Goal: Task Accomplishment & Management: Manage account settings

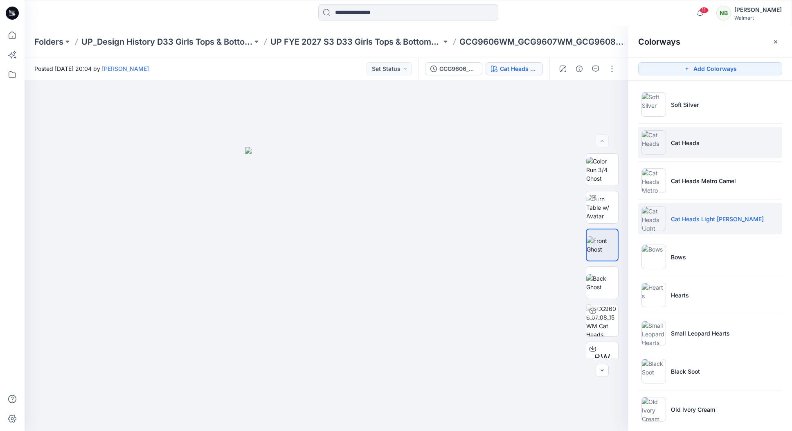
click at [697, 147] on li "Cat Heads" at bounding box center [710, 142] width 144 height 31
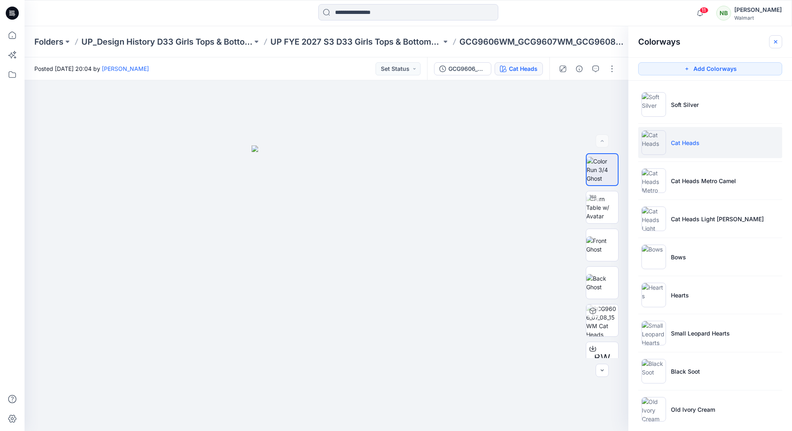
click at [779, 41] on icon "button" at bounding box center [776, 41] width 7 height 7
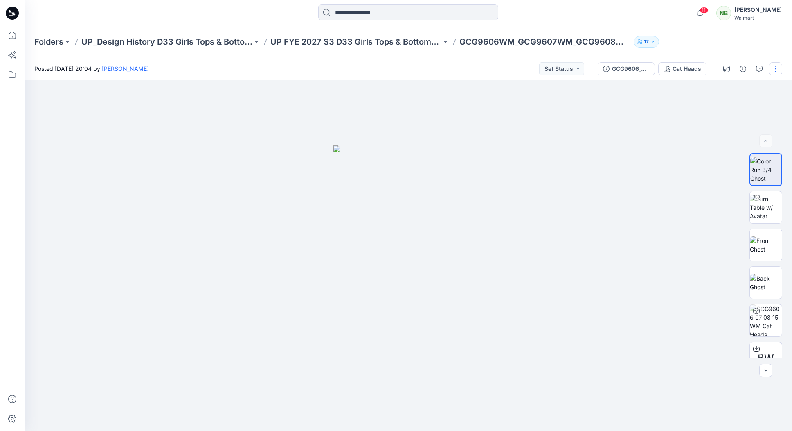
click at [778, 68] on button "button" at bounding box center [775, 68] width 13 height 13
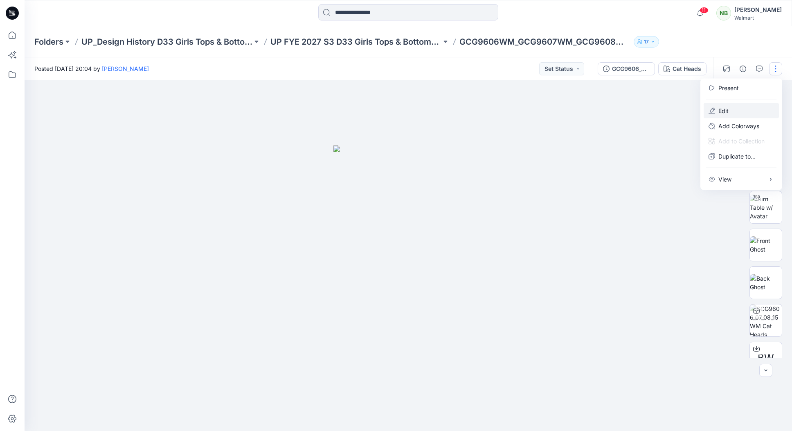
click at [750, 112] on button "Edit" at bounding box center [741, 110] width 75 height 15
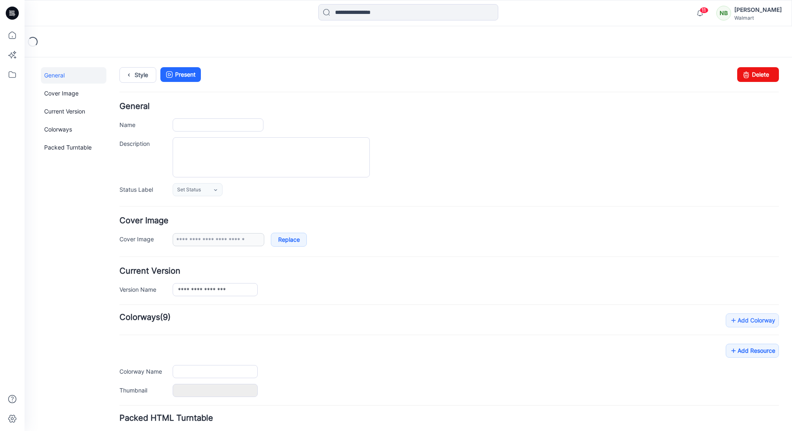
type input "**********"
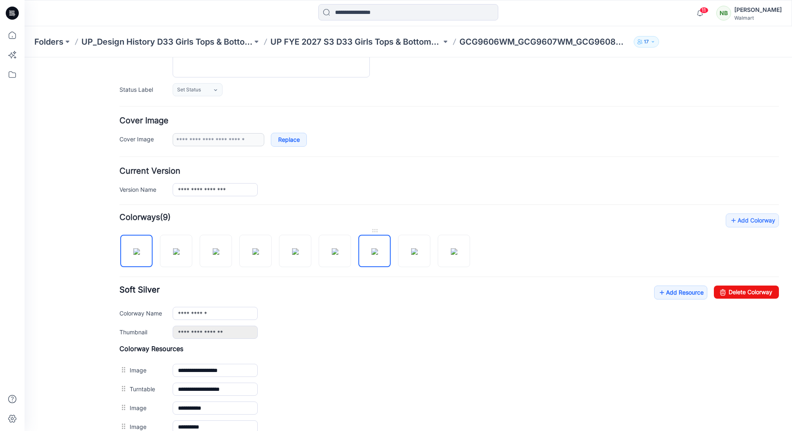
scroll to position [100, 0]
click at [173, 253] on img at bounding box center [176, 251] width 7 height 7
type input "*********"
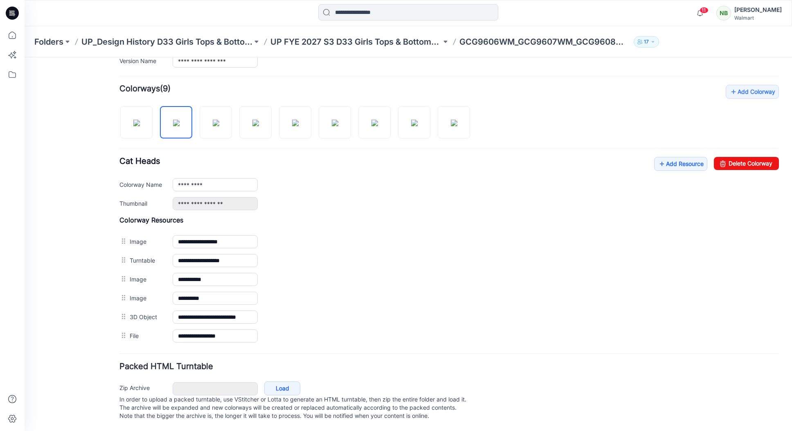
scroll to position [0, 0]
click at [738, 157] on link "Delete Colorway" at bounding box center [746, 163] width 65 height 13
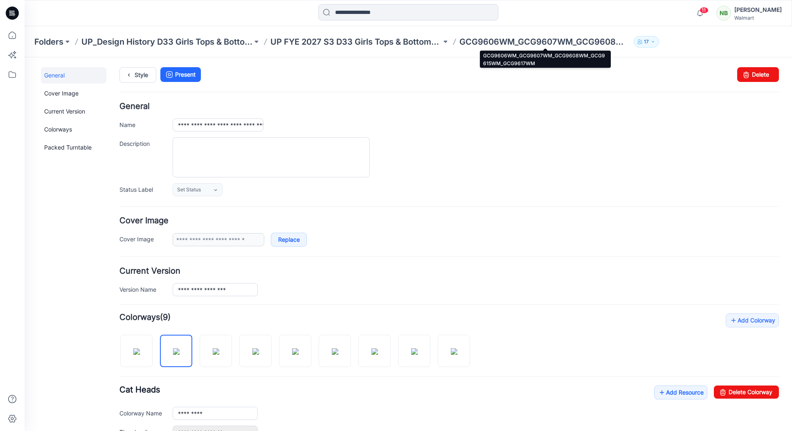
click at [516, 45] on p "GCG9606WM_GCG9607WM_GCG9608WM_GCG9615WM_GCG9617WM" at bounding box center [545, 41] width 171 height 11
click at [63, 74] on link "General" at bounding box center [73, 75] width 65 height 16
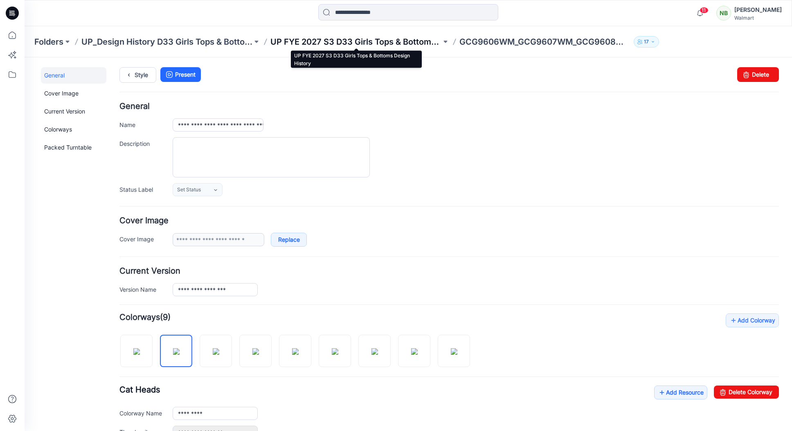
click at [395, 46] on p "UP FYE 2027 S3 D33 Girls Tops & Bottoms Design History" at bounding box center [356, 41] width 171 height 11
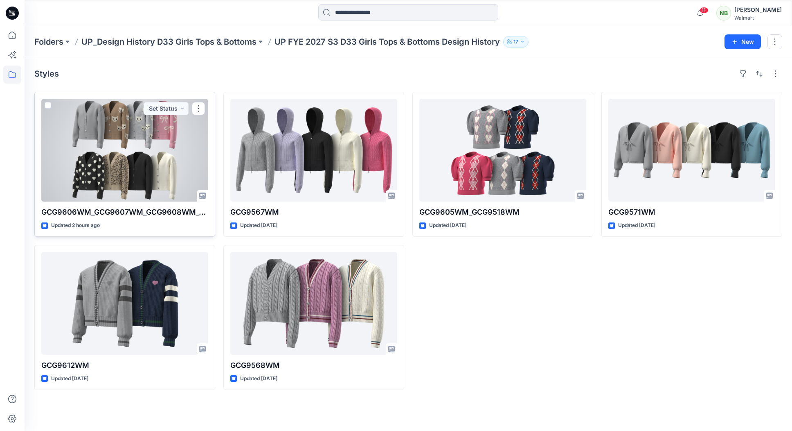
click at [103, 152] on div at bounding box center [124, 150] width 167 height 103
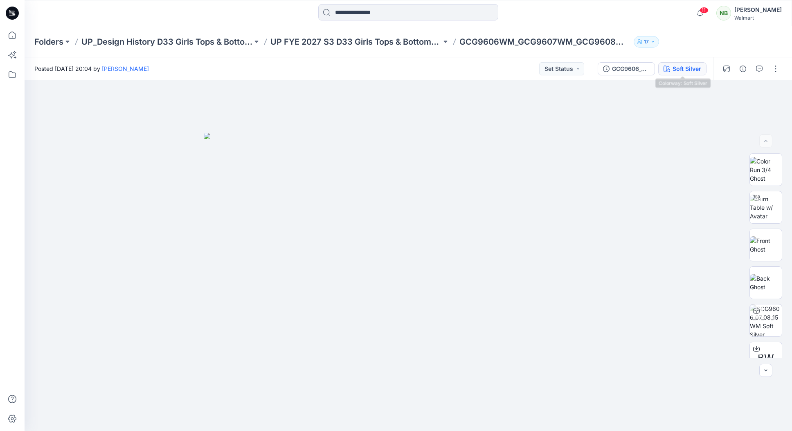
click at [695, 68] on div "Soft Silver" at bounding box center [687, 68] width 29 height 9
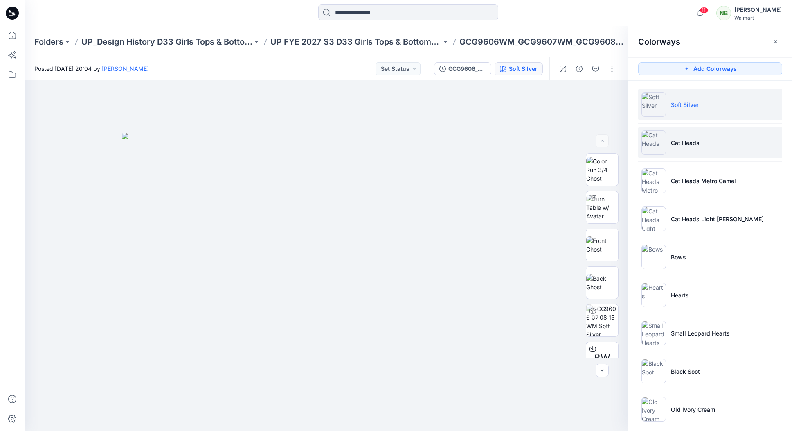
click at [712, 144] on li "Cat Heads" at bounding box center [710, 142] width 144 height 31
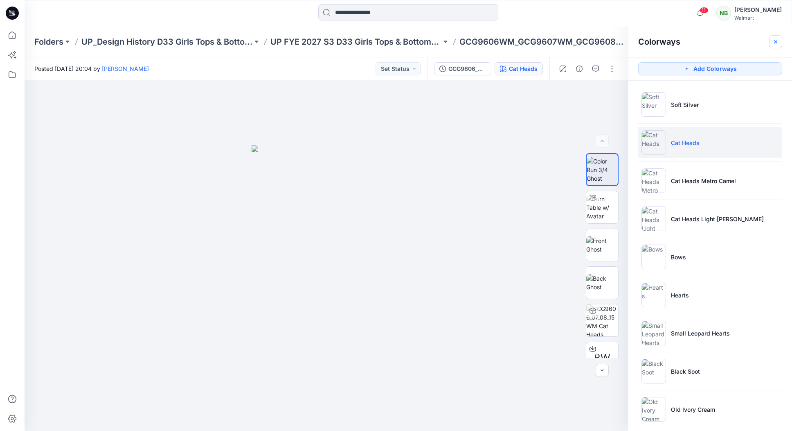
click at [773, 42] on icon "button" at bounding box center [776, 41] width 7 height 7
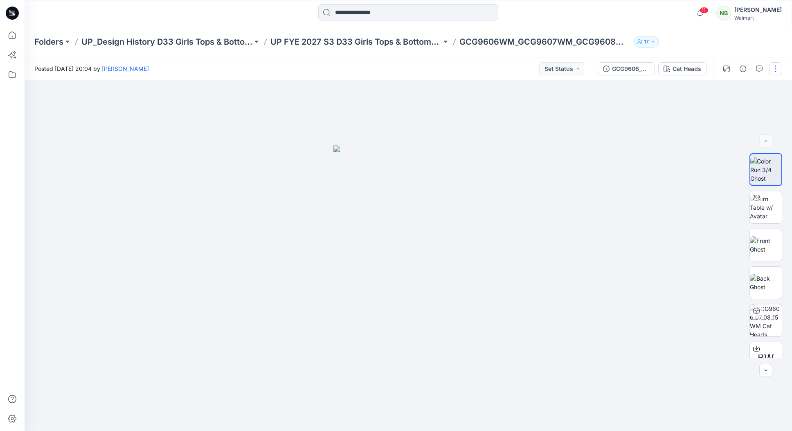
click at [778, 68] on button "button" at bounding box center [775, 68] width 13 height 13
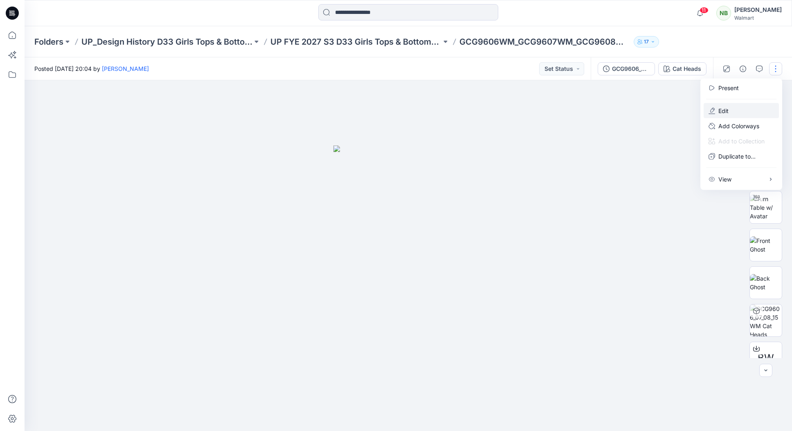
click at [753, 106] on button "Edit" at bounding box center [741, 110] width 75 height 15
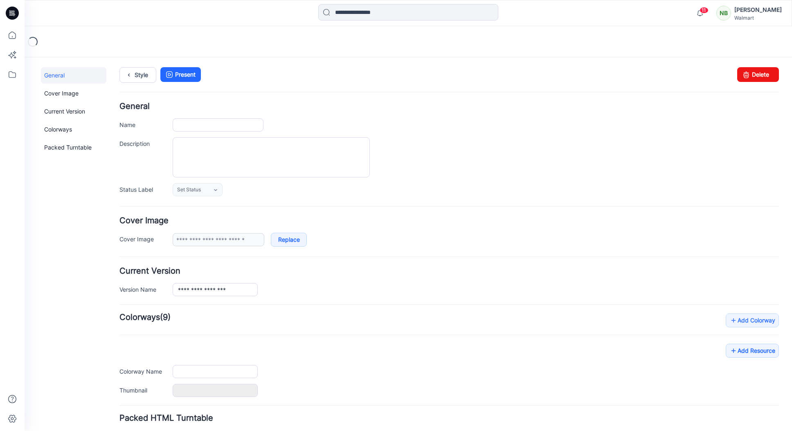
type input "**********"
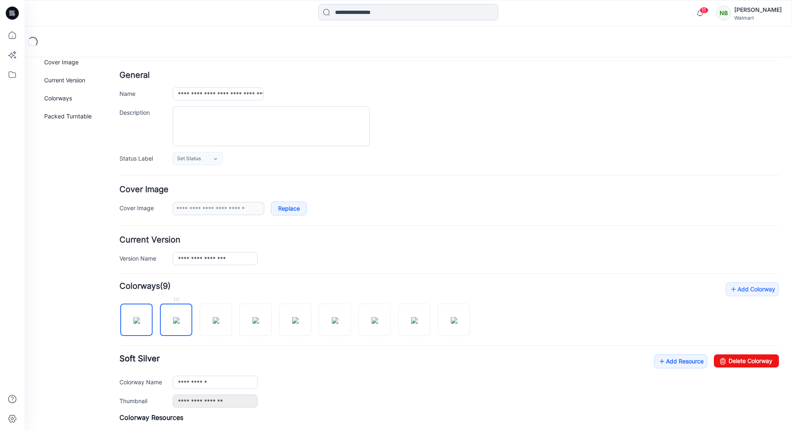
scroll to position [34, 0]
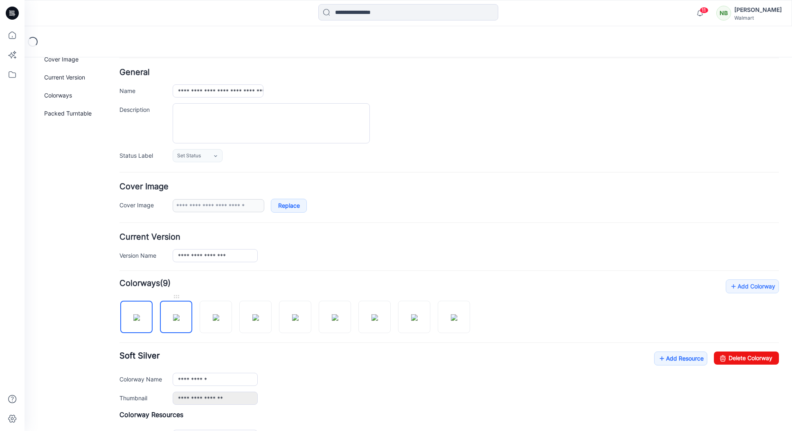
click at [177, 317] on img at bounding box center [176, 317] width 7 height 7
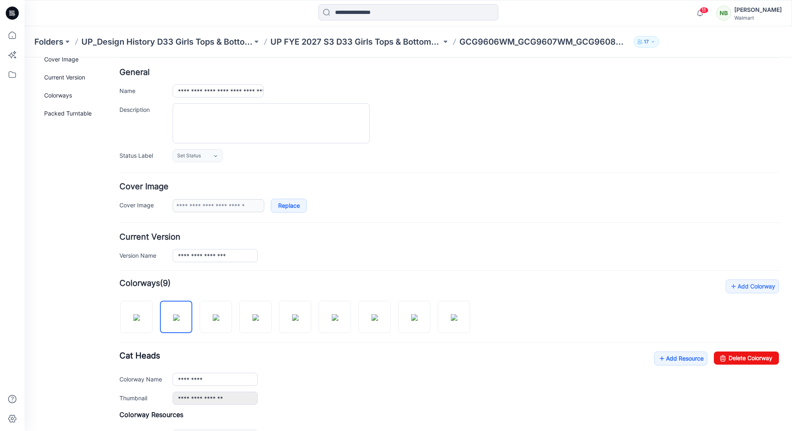
scroll to position [34, 0]
click at [737, 355] on link "Delete Colorway" at bounding box center [746, 357] width 65 height 13
type input "**********"
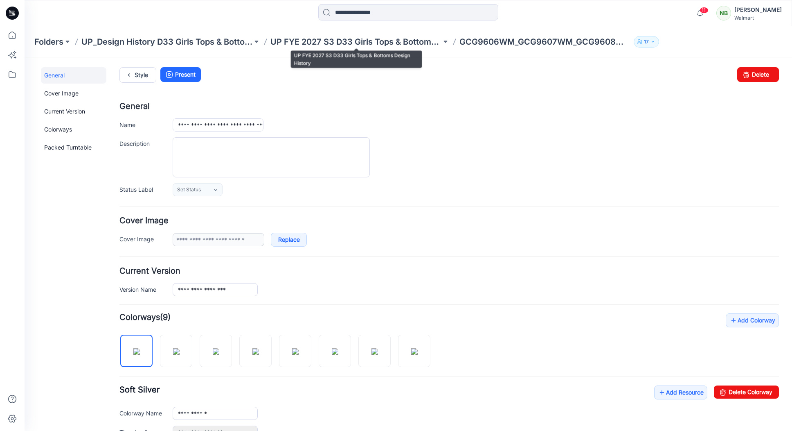
scroll to position [0, 0]
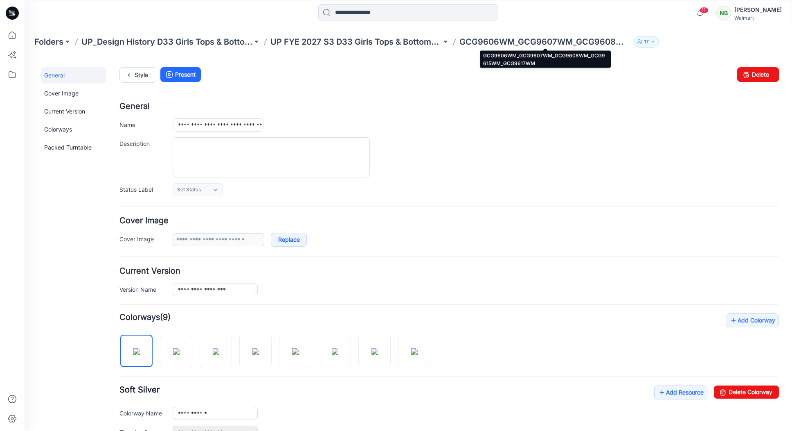
click at [546, 42] on p "GCG9606WM_GCG9607WM_GCG9608WM_GCG9615WM_GCG9617WM" at bounding box center [545, 41] width 171 height 11
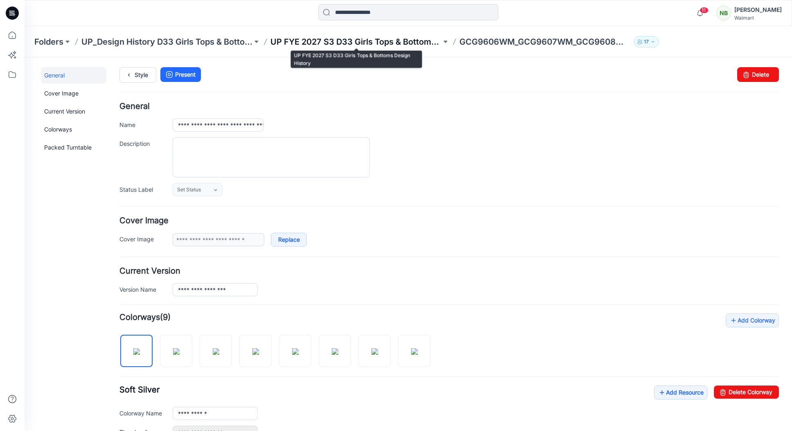
click at [355, 45] on p "UP FYE 2027 S3 D33 Girls Tops & Bottoms Design History" at bounding box center [356, 41] width 171 height 11
